Goal: Communication & Community: Answer question/provide support

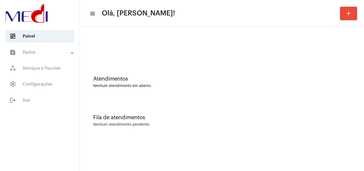
click at [329, 131] on div "Fila de atendimentos Nenhum atendimento pendente." at bounding box center [222, 118] width 279 height 39
click at [323, 108] on div "Fila de atendimentos Nenhum atendimento pendente." at bounding box center [222, 118] width 279 height 39
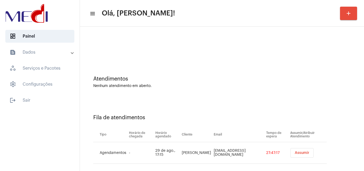
scroll to position [7, 0]
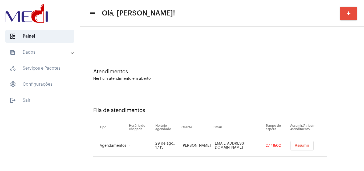
drag, startPoint x: 337, startPoint y: 101, endPoint x: 335, endPoint y: 103, distance: 3.0
click at [337, 101] on div "Fila de atendimentos Tipo Horário de chegada Horário agendado Cliente Email Tem…" at bounding box center [222, 129] width 279 height 77
click at [295, 143] on button "Assumir" at bounding box center [302, 146] width 23 height 10
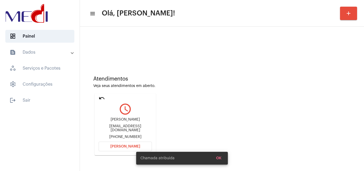
click at [129, 130] on div "rgeissler77@gmail.com" at bounding box center [125, 128] width 53 height 8
click at [136, 128] on div "rgeissler77@gmail.com" at bounding box center [125, 128] width 53 height 8
copy div "rgeissler77@gmail.com"
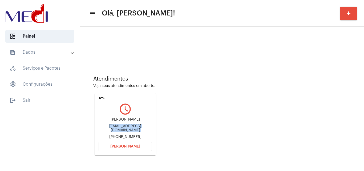
click at [100, 97] on mat-icon "undo" at bounding box center [102, 98] width 6 height 6
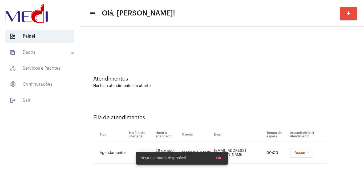
scroll to position [7, 0]
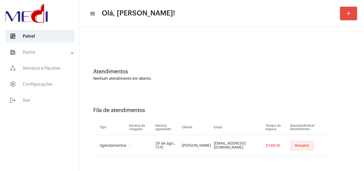
click at [298, 148] on button "Assumir" at bounding box center [302, 146] width 23 height 10
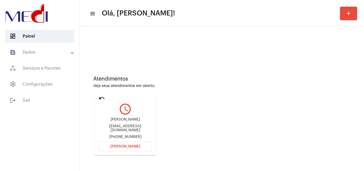
click at [130, 146] on span "Abrir Chamada" at bounding box center [125, 146] width 30 height 4
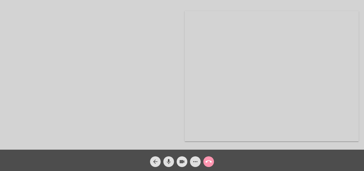
click at [181, 158] on span "videocam" at bounding box center [182, 161] width 6 height 11
click at [184, 161] on mat-icon "videocam_off" at bounding box center [182, 161] width 6 height 6
click at [208, 161] on mat-icon "call_end" at bounding box center [209, 161] width 6 height 6
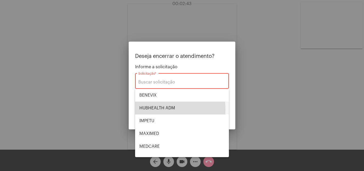
click at [160, 109] on span "HUBHEALTH ADM" at bounding box center [181, 108] width 85 height 13
type input "HUBHEALTH ADM"
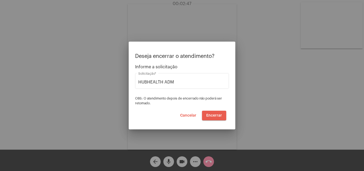
click at [226, 114] on button "Encerrar" at bounding box center [214, 116] width 24 height 10
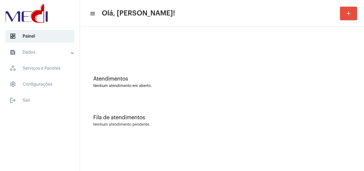
click at [0, 108] on div "dashboard Painel text_snippet_outlined Dados history_outlined Histórico schedul…" at bounding box center [40, 85] width 80 height 171
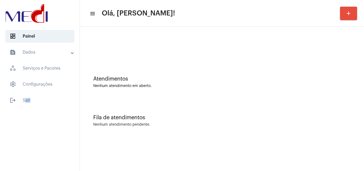
click at [0, 108] on div "dashboard Painel text_snippet_outlined Dados history_outlined Histórico schedul…" at bounding box center [40, 85] width 80 height 171
drag, startPoint x: 59, startPoint y: 72, endPoint x: 185, endPoint y: 67, distance: 126.2
click at [120, 67] on mat-sidenav-container "dashboard Painel text_snippet_outlined Dados history_outlined Histórico schedul…" at bounding box center [182, 85] width 364 height 171
click at [185, 67] on div "Atendimentos Nenhum atendimento em aberto." at bounding box center [222, 79] width 279 height 39
click at [234, 154] on mat-sidenav-content "menu Olá, Karen! add Atendimentos Nenhum atendimento em aberto. Fila de atendim…" at bounding box center [222, 85] width 284 height 171
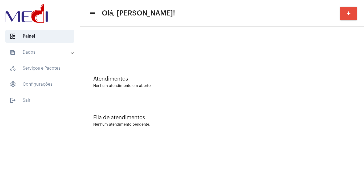
click at [236, 151] on mat-sidenav-content "menu Olá, Karen! add Atendimentos Nenhum atendimento em aberto. Fila de atendim…" at bounding box center [222, 85] width 284 height 171
click at [201, 171] on mat-sidenav-content "menu Olá, Karen! add Atendimentos Nenhum atendimento em aberto. Fila de atendim…" at bounding box center [222, 85] width 284 height 171
click at [212, 160] on mat-sidenav-content "menu Olá, Karen! add Atendimentos Nenhum atendimento em aberto. Fila de atendim…" at bounding box center [222, 85] width 284 height 171
click at [353, 72] on div "Atendimentos Nenhum atendimento em aberto." at bounding box center [222, 79] width 279 height 39
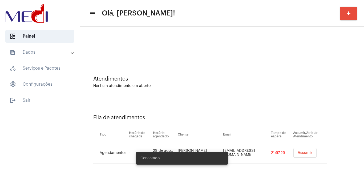
click at [326, 92] on div "Atendimentos Nenhum atendimento em aberto." at bounding box center [222, 79] width 279 height 39
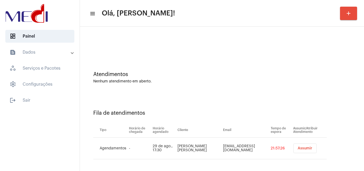
scroll to position [7, 0]
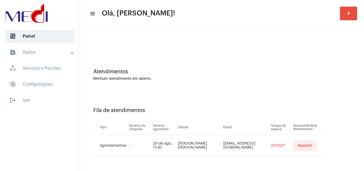
click at [304, 145] on span "Assumir" at bounding box center [305, 146] width 15 height 4
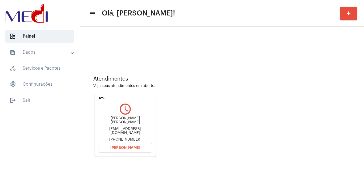
click at [133, 128] on div "jefersonruadez@hotmail.com" at bounding box center [125, 131] width 53 height 8
copy div "jefersonruadez@hotmail.com"
click at [133, 147] on span "Abrir Chamada" at bounding box center [125, 148] width 30 height 4
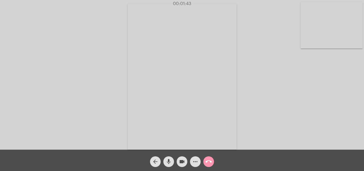
click at [210, 160] on mat-icon "call_end" at bounding box center [209, 161] width 6 height 6
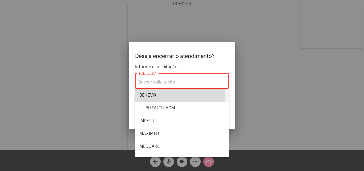
click at [154, 93] on span "BENEVIX" at bounding box center [181, 95] width 85 height 13
type input "BENEVIX"
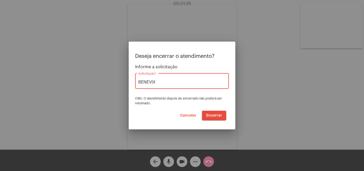
click at [218, 116] on span "Encerrar" at bounding box center [214, 116] width 16 height 4
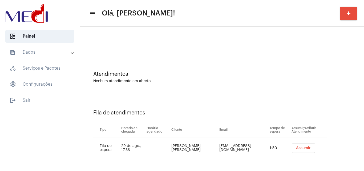
scroll to position [7, 0]
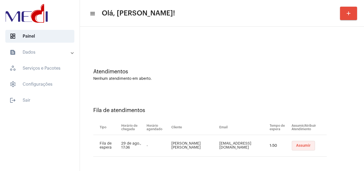
click at [296, 146] on span "Assumir" at bounding box center [303, 146] width 15 height 4
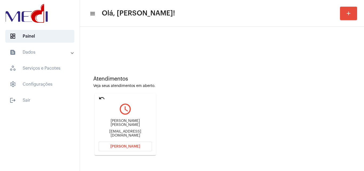
click at [325, 80] on div "Atendimentos" at bounding box center [222, 79] width 258 height 6
click at [134, 148] on span "Abrir Chamada" at bounding box center [125, 146] width 30 height 4
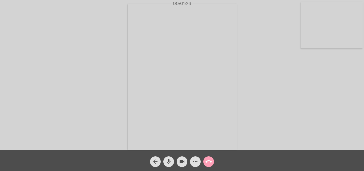
click at [212, 160] on button "call_end" at bounding box center [208, 161] width 11 height 11
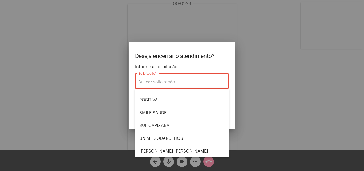
scroll to position [60, 0]
click at [169, 138] on span "UNIMED GUARULHOS" at bounding box center [181, 137] width 85 height 13
type input "UNIMED GUARULHOS"
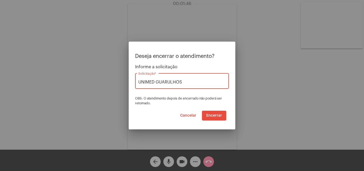
click at [216, 116] on span "Encerrar" at bounding box center [214, 116] width 16 height 4
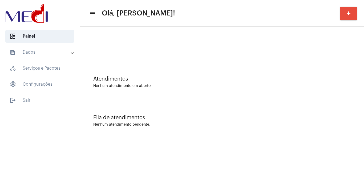
click at [342, 104] on div "Fila de atendimentos Nenhum atendimento pendente." at bounding box center [222, 118] width 279 height 39
click at [337, 70] on div "Atendimentos Nenhum atendimento em aberto." at bounding box center [222, 79] width 279 height 39
click at [329, 77] on div "Atendimentos" at bounding box center [222, 79] width 258 height 6
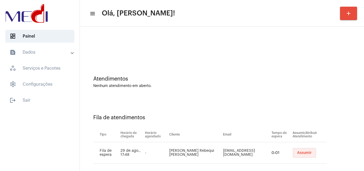
click at [293, 153] on button "Assumir" at bounding box center [304, 153] width 23 height 10
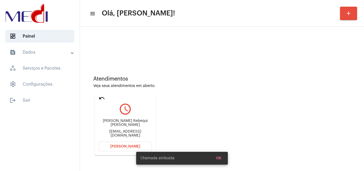
click at [130, 133] on div "tatianarebequi@gmail.com" at bounding box center [125, 134] width 53 height 8
copy mat-card-content "tatianarebequi@gmail.com Abrir Chamada"
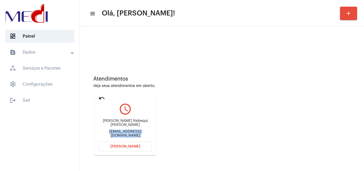
click at [136, 144] on button "Abrir Chamada" at bounding box center [125, 147] width 53 height 10
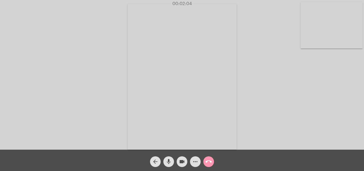
click at [208, 158] on mat-icon "call_end" at bounding box center [209, 161] width 6 height 6
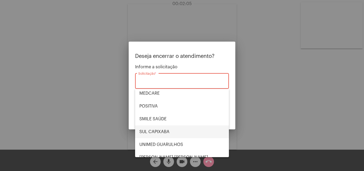
scroll to position [53, 0]
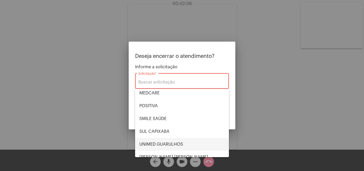
click at [165, 142] on span "UNIMED GUARULHOS" at bounding box center [181, 144] width 85 height 13
type input "UNIMED GUARULHOS"
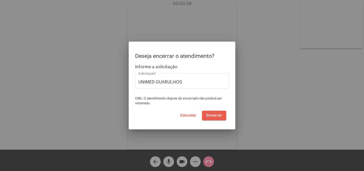
click at [218, 116] on span "Encerrar" at bounding box center [214, 116] width 16 height 4
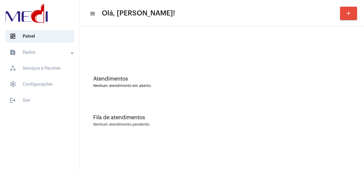
click at [321, 95] on div "Atendimentos Nenhum atendimento em aberto." at bounding box center [222, 79] width 279 height 39
click at [215, 151] on mat-sidenav-content "menu Olá, Karen! add Atendimentos Nenhum atendimento em aberto. Fila de atendim…" at bounding box center [222, 85] width 284 height 171
click at [223, 160] on mat-sidenav-content "menu Olá, Karen! add Atendimentos Nenhum atendimento em aberto. Fila de atendim…" at bounding box center [222, 85] width 284 height 171
click at [357, 84] on div "Atendimentos Nenhum atendimento em aberto." at bounding box center [222, 79] width 279 height 39
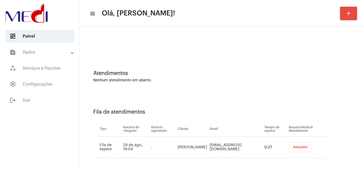
scroll to position [7, 0]
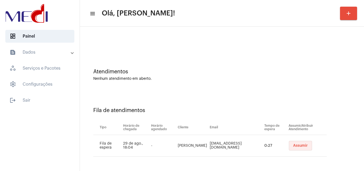
click at [298, 144] on span "Assumir" at bounding box center [300, 146] width 15 height 4
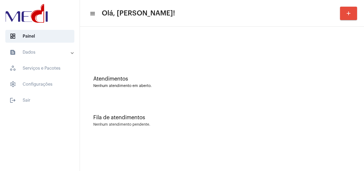
scroll to position [0, 0]
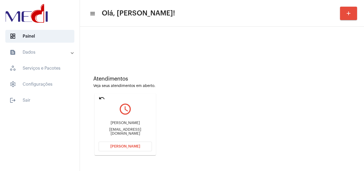
click at [136, 129] on div "Alessandra Pastorelli flavialepastprelli@gmail.com" at bounding box center [125, 128] width 53 height 24
copy mat-card-content "flavialepastprelli@gmail.com Abrir Chamada"
click at [131, 145] on span "Abrir Chamada" at bounding box center [125, 146] width 30 height 4
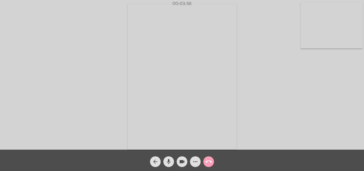
click at [207, 160] on mat-icon "call_end" at bounding box center [209, 161] width 6 height 6
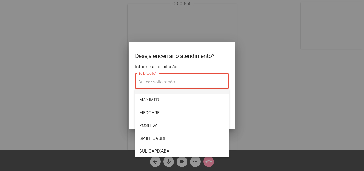
scroll to position [60, 0]
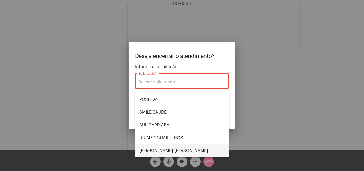
click at [159, 150] on span "VERA CRUZ" at bounding box center [181, 150] width 85 height 13
type input "VERA CRUZ"
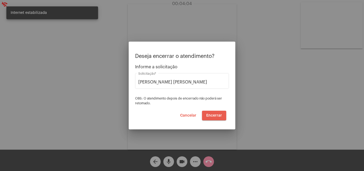
click at [213, 118] on button "Encerrar" at bounding box center [214, 116] width 24 height 10
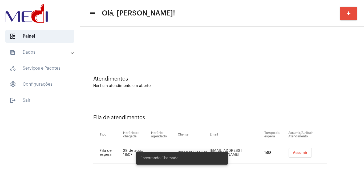
scroll to position [7, 0]
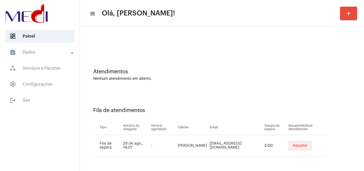
click at [293, 147] on span "Assumir" at bounding box center [300, 146] width 15 height 4
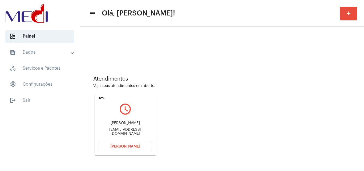
click at [141, 133] on div "profmonicamleite@gmail.com" at bounding box center [125, 132] width 53 height 8
copy mat-card-content "profmonicamleite@gmail.com Abrir Chamada"
click at [124, 143] on button "Abrir Chamada" at bounding box center [125, 147] width 53 height 10
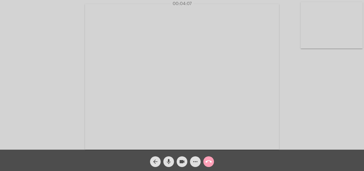
click at [211, 163] on mat-icon "call_end" at bounding box center [209, 161] width 6 height 6
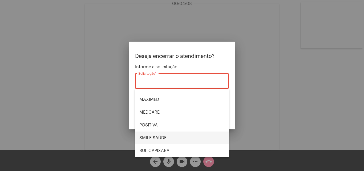
scroll to position [60, 0]
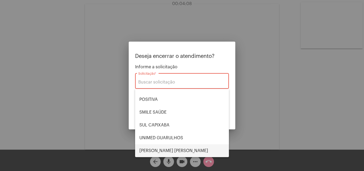
click at [164, 150] on span "VERA CRUZ" at bounding box center [181, 150] width 85 height 13
type input "VERA CRUZ"
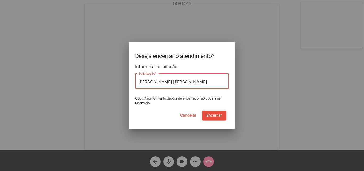
click at [215, 113] on button "Encerrar" at bounding box center [214, 116] width 24 height 10
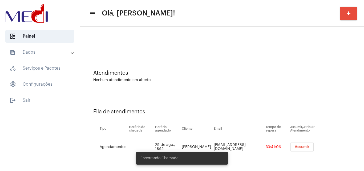
scroll to position [7, 0]
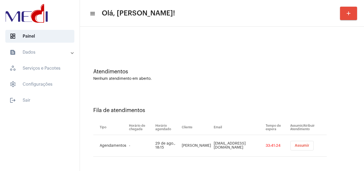
click at [297, 147] on span "Assumir" at bounding box center [302, 146] width 15 height 4
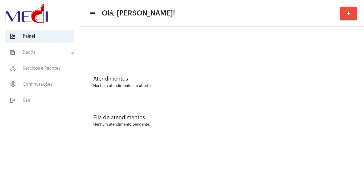
scroll to position [0, 0]
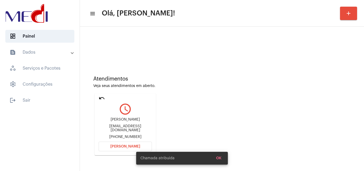
click at [139, 129] on div "fabriciochicano13@gmail.com" at bounding box center [125, 128] width 53 height 8
copy div "fabriciochicano13@gmail.com"
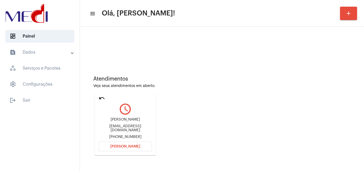
click at [138, 144] on button "Abrir Chamada" at bounding box center [125, 147] width 53 height 10
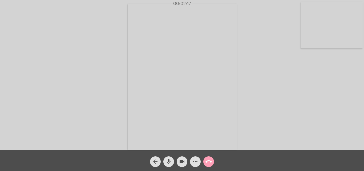
click at [209, 161] on mat-icon "call_end" at bounding box center [209, 161] width 6 height 6
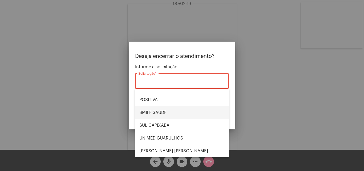
scroll to position [60, 0]
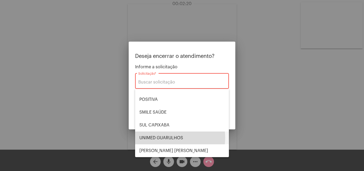
click at [163, 138] on span "UNIMED GUARULHOS" at bounding box center [181, 137] width 85 height 13
type input "UNIMED GUARULHOS"
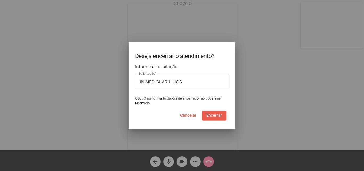
click at [215, 116] on span "Encerrar" at bounding box center [214, 116] width 16 height 4
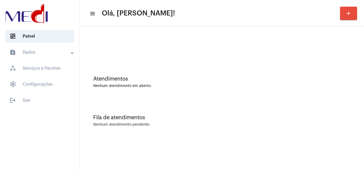
click at [364, 75] on div "Atendimentos Nenhum atendimento em aberto. Fila de atendimentos Nenhum atendime…" at bounding box center [222, 83] width 284 height 113
click at [363, 86] on div "Atendimentos Nenhum atendimento em aberto. Fila de atendimentos Nenhum atendime…" at bounding box center [222, 83] width 284 height 113
click at [247, 145] on mat-sidenav-content "menu Olá, Karen! add Atendimentos Nenhum atendimento em aberto. Fila de atendim…" at bounding box center [222, 85] width 284 height 171
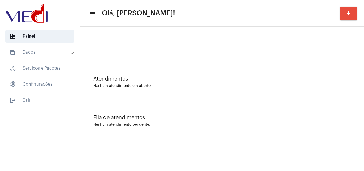
click at [110, 91] on div "Atendimentos Nenhum atendimento em aberto." at bounding box center [222, 79] width 279 height 39
click at [213, 148] on mat-sidenav-content "menu Olá, Karen! add Atendimentos Nenhum atendimento em aberto. Fila de atendim…" at bounding box center [222, 85] width 284 height 171
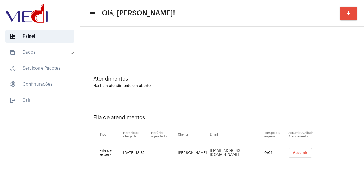
click at [297, 153] on span "Assumir" at bounding box center [300, 153] width 15 height 4
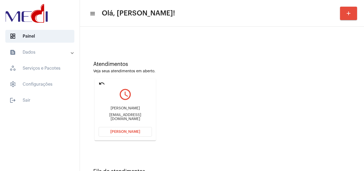
scroll to position [27, 0]
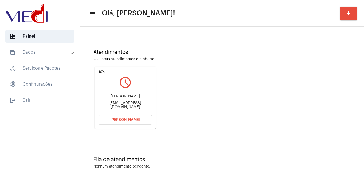
click at [133, 102] on div "Melissa Gonçalves Melissa.97silva@hotmail.com" at bounding box center [125, 102] width 53 height 24
copy mat-card-content "Melissa.97silva@hotmail.com Abrir Chamada"
click at [138, 116] on button "Abrir Chamada" at bounding box center [125, 120] width 53 height 10
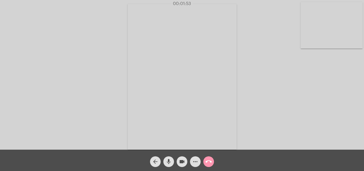
click at [210, 162] on mat-icon "call_end" at bounding box center [209, 161] width 6 height 6
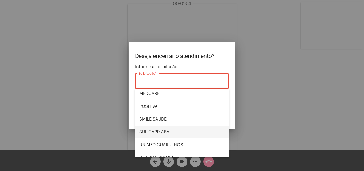
scroll to position [53, 0]
click at [162, 133] on span "SUL CAPIXABA" at bounding box center [181, 131] width 85 height 13
type input "SUL CAPIXABA"
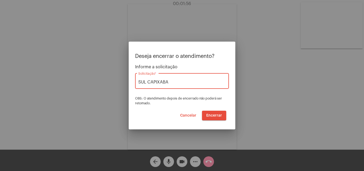
click at [194, 81] on input "SUL CAPIXABA" at bounding box center [181, 82] width 87 height 5
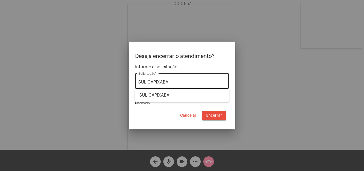
click at [180, 79] on div "SUL CAPIXABA Solicitação *" at bounding box center [181, 80] width 87 height 17
drag, startPoint x: 177, startPoint y: 85, endPoint x: 102, endPoint y: 79, distance: 75.1
click at [102, 79] on div "Deseja encerrar o atendimento? Informe a solicitação SUL CAPIXABA Solicitação *…" at bounding box center [182, 85] width 364 height 171
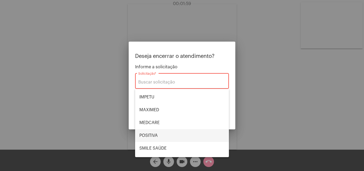
scroll to position [60, 0]
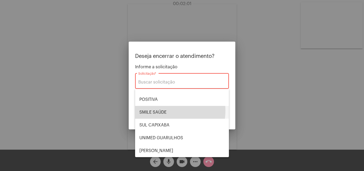
click at [161, 110] on span "SMILE SAÚDE" at bounding box center [181, 112] width 85 height 13
type input "SMILE SAÚDE"
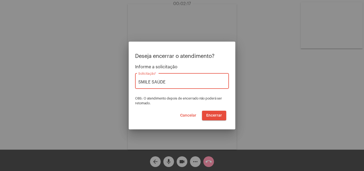
click at [219, 114] on span "Encerrar" at bounding box center [214, 116] width 16 height 4
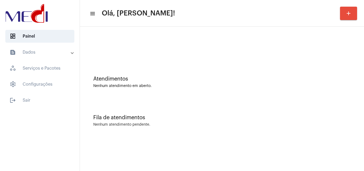
click at [349, 48] on div at bounding box center [222, 47] width 258 height 4
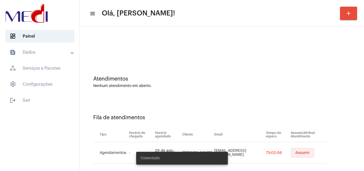
click at [295, 152] on span "Assumir" at bounding box center [302, 153] width 15 height 4
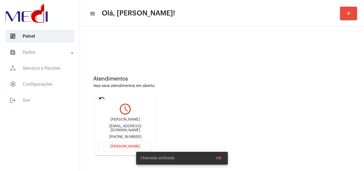
click at [132, 128] on div "erickseidmann@gmail.com" at bounding box center [125, 128] width 53 height 8
copy div "erickseidmann@gmail.com"
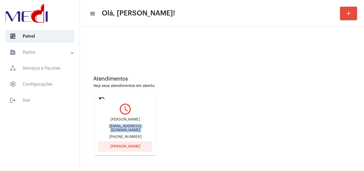
click at [140, 150] on button "Abrir Chamada" at bounding box center [125, 147] width 53 height 10
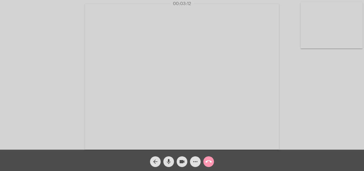
click at [208, 162] on mat-icon "call_end" at bounding box center [209, 161] width 6 height 6
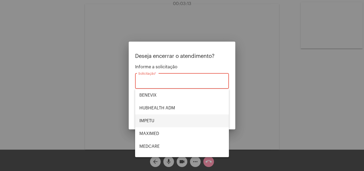
scroll to position [60, 0]
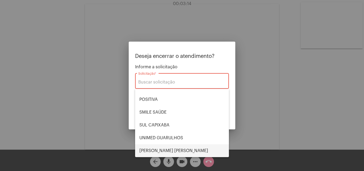
click at [164, 150] on span "VERA CRUZ" at bounding box center [181, 150] width 85 height 13
type input "VERA CRUZ"
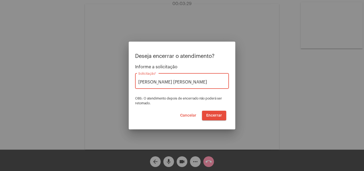
click at [213, 115] on span "Encerrar" at bounding box center [214, 116] width 16 height 4
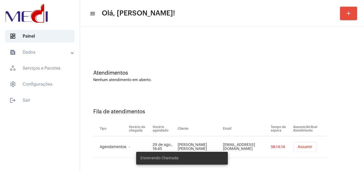
scroll to position [7, 0]
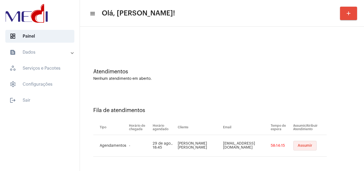
click at [298, 145] on span "Assumir" at bounding box center [305, 146] width 15 height 4
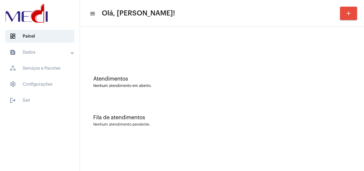
scroll to position [0, 0]
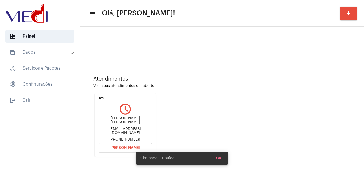
click at [136, 129] on div "shirlanerodrigues81@hotmail.com" at bounding box center [125, 131] width 53 height 8
copy div "shirlanerodrigues81@hotmail.com"
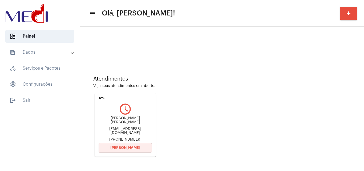
click at [141, 146] on button "Abrir Chamada" at bounding box center [125, 148] width 53 height 10
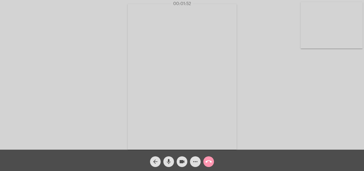
click at [209, 159] on mat-icon "call_end" at bounding box center [209, 161] width 6 height 6
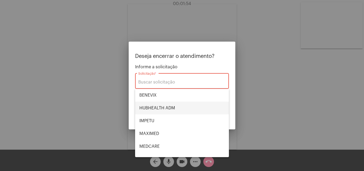
click at [175, 104] on span "HUBHEALTH ADM" at bounding box center [181, 108] width 85 height 13
type input "HUBHEALTH ADM"
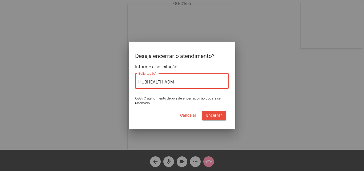
click at [184, 118] on button "Cancelar" at bounding box center [188, 116] width 25 height 10
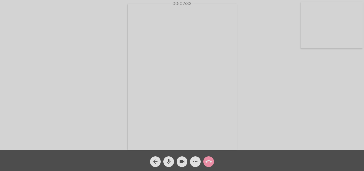
click at [207, 159] on mat-icon "call_end" at bounding box center [209, 161] width 6 height 6
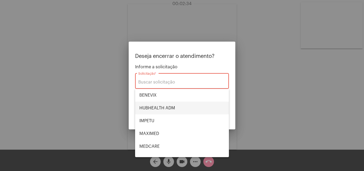
click at [170, 107] on span "HUBHEALTH ADM" at bounding box center [181, 108] width 85 height 13
type input "HUBHEALTH ADM"
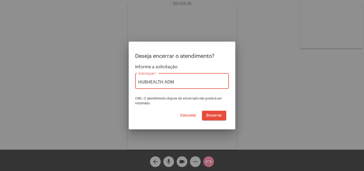
click at [219, 116] on span "Encerrar" at bounding box center [214, 116] width 16 height 4
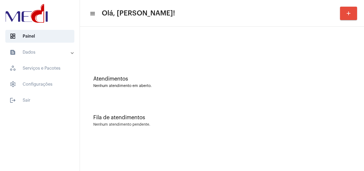
click at [353, 107] on div "Fila de atendimentos Nenhum atendimento pendente." at bounding box center [222, 118] width 279 height 39
click at [330, 85] on div "Nenhum atendimento em aberto." at bounding box center [222, 86] width 258 height 4
click at [221, 155] on mat-sidenav-content "menu Olá, [PERSON_NAME]! add Atendimentos Nenhum atendimento em aberto. Fila de…" at bounding box center [222, 85] width 284 height 171
click at [348, 96] on div "Atendimentos Nenhum atendimento em aberto." at bounding box center [222, 79] width 279 height 39
click at [338, 123] on div "Nenhum atendimento pendente." at bounding box center [222, 125] width 258 height 4
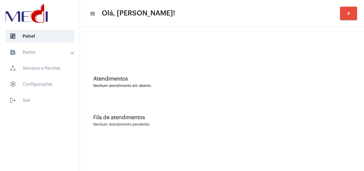
click at [228, 146] on mat-sidenav-content "menu Olá, [PERSON_NAME]! add Atendimentos Nenhum atendimento em aberto. Fila de…" at bounding box center [222, 85] width 284 height 171
click at [216, 160] on mat-sidenav-content "menu Olá, [PERSON_NAME]! add Atendimentos Nenhum atendimento em aberto. Fila de…" at bounding box center [222, 85] width 284 height 171
click at [216, 160] on mat-sidenav-content "menu Olá, Karen! add Atendimentos Nenhum atendimento em aberto. Fila de atendim…" at bounding box center [222, 85] width 284 height 171
click at [361, 77] on div "Atendimentos Nenhum atendimento em aberto." at bounding box center [222, 79] width 279 height 39
click at [333, 99] on div "Fila de atendimentos Nenhum atendimento pendente." at bounding box center [222, 118] width 279 height 39
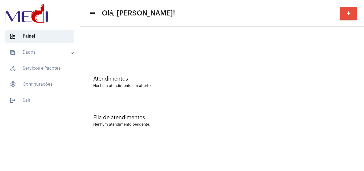
drag, startPoint x: 341, startPoint y: 59, endPoint x: 295, endPoint y: 50, distance: 46.1
click at [332, 56] on div at bounding box center [222, 44] width 279 height 31
click at [324, 119] on div "Fila de atendimentos" at bounding box center [222, 118] width 258 height 6
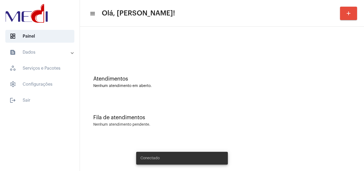
click at [320, 81] on div "Atendimentos" at bounding box center [222, 79] width 258 height 6
